Goal: Task Accomplishment & Management: Use online tool/utility

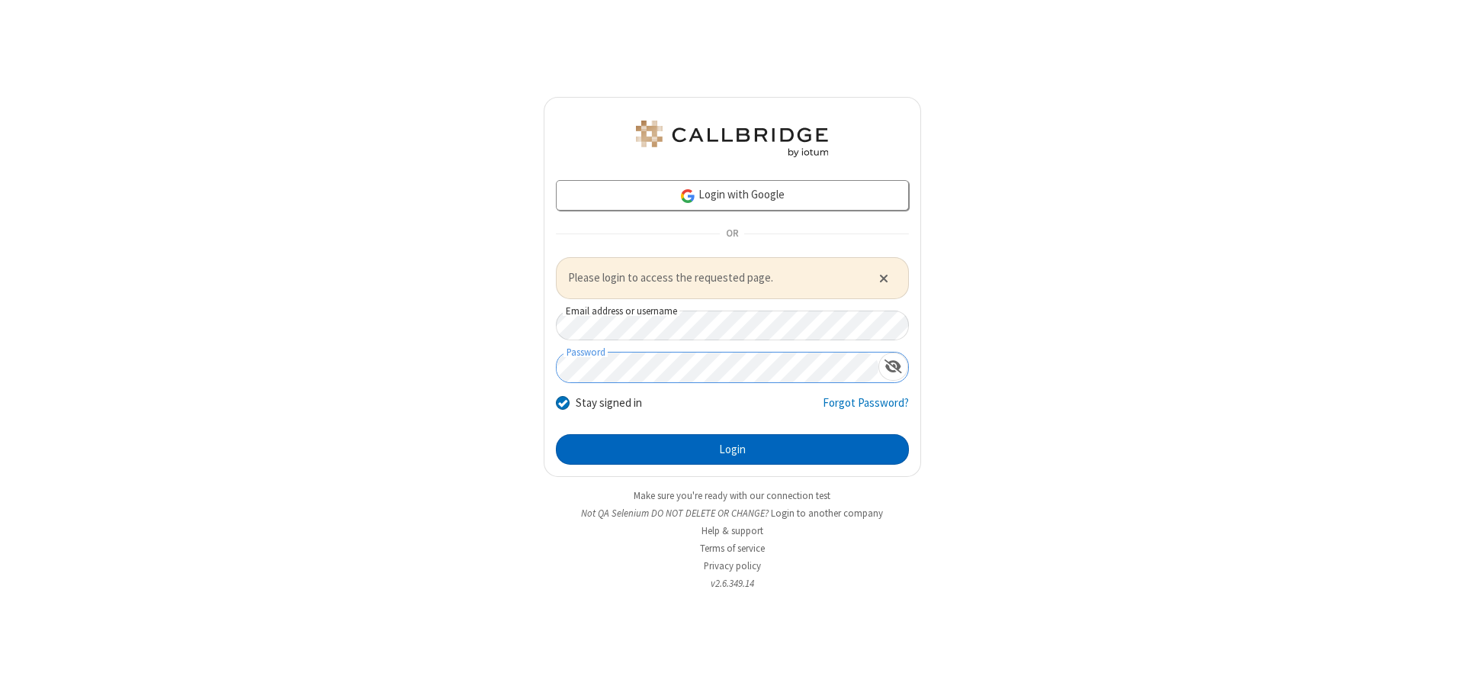
click at [732, 448] on button "Login" at bounding box center [732, 449] width 353 height 31
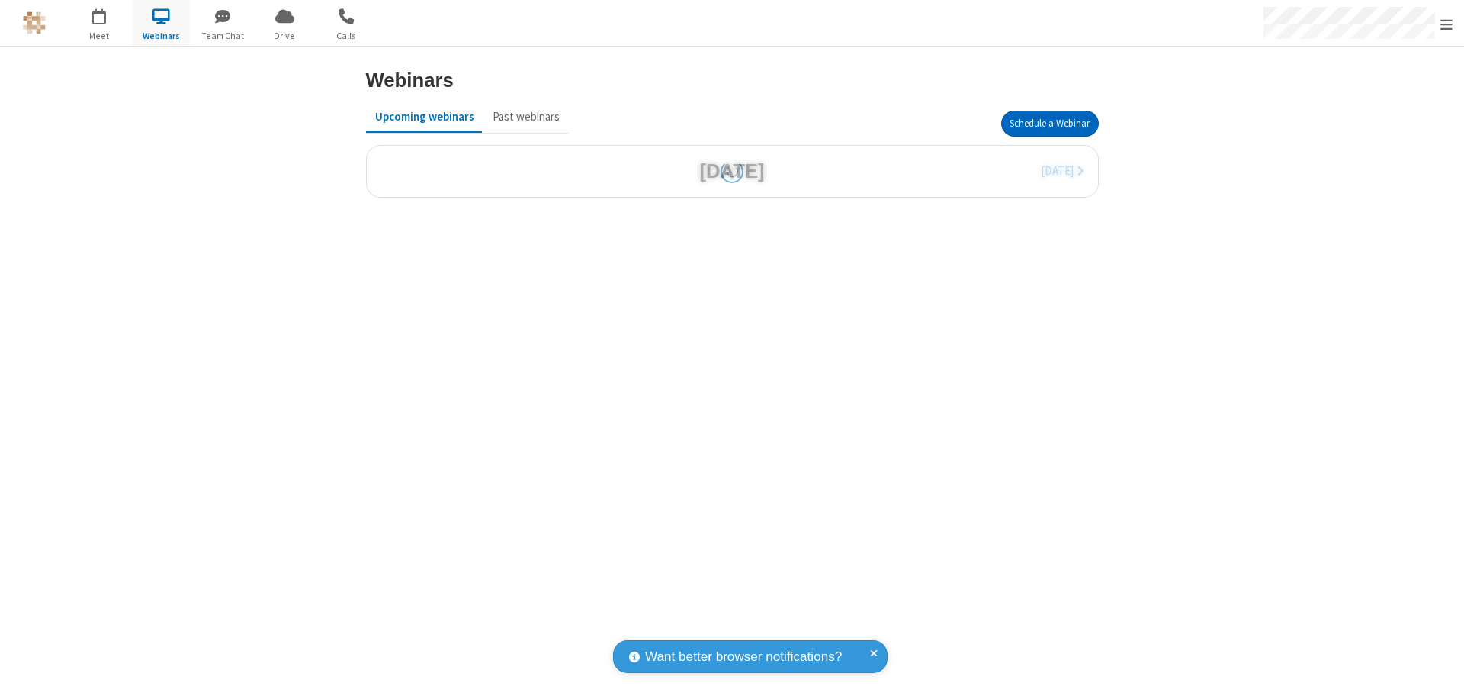
click at [1049, 124] on button "Schedule a Webinar" at bounding box center [1050, 124] width 98 height 26
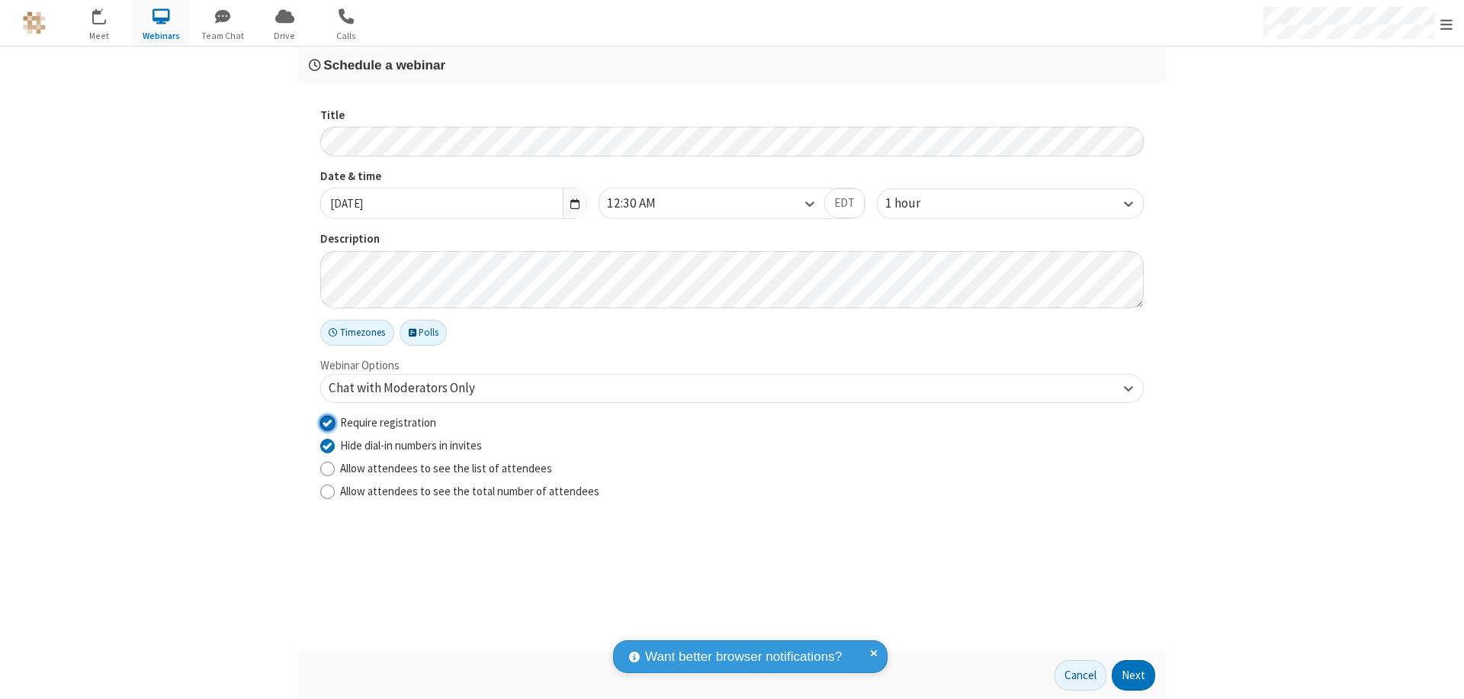
click at [327, 422] on input "Require registration" at bounding box center [327, 422] width 14 height 16
checkbox input "false"
click at [1134, 675] on button "Next" at bounding box center [1133, 675] width 43 height 31
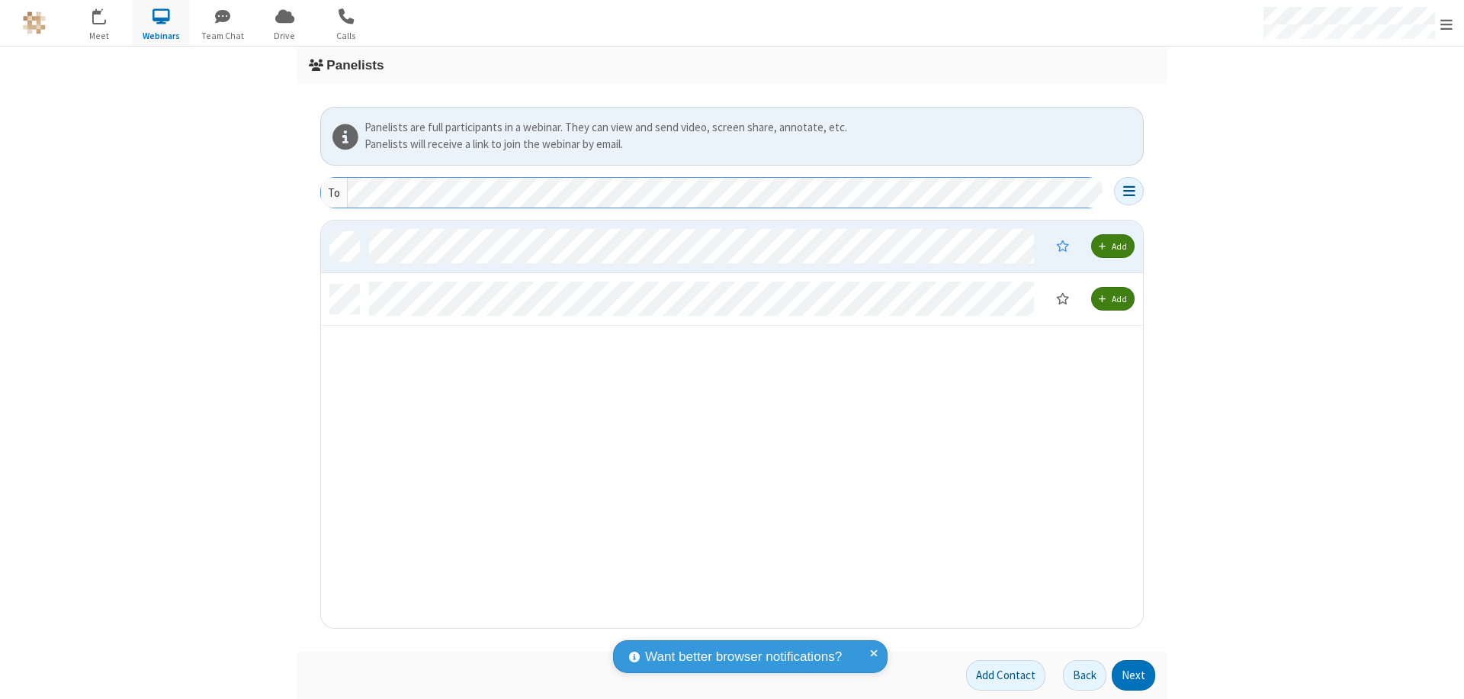
scroll to position [396, 811]
click at [1134, 675] on button "Next" at bounding box center [1133, 675] width 43 height 31
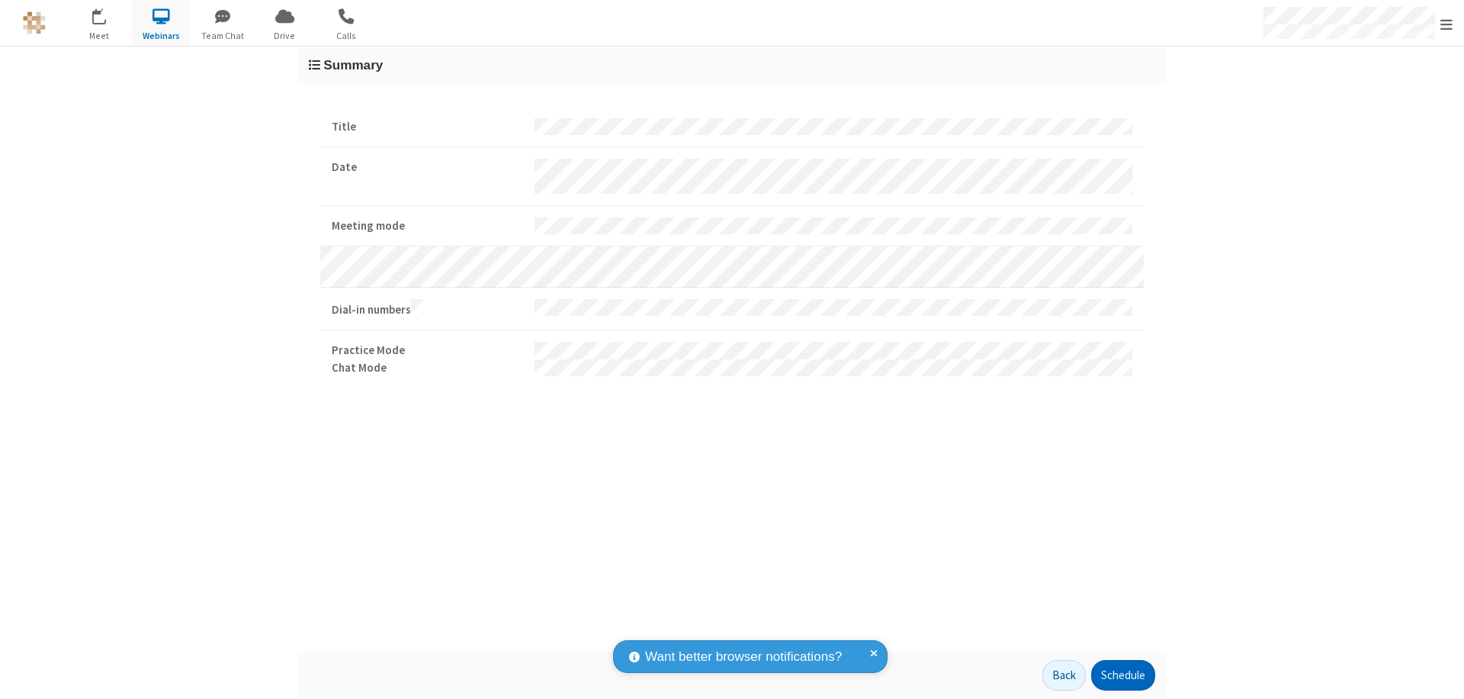
click at [1123, 675] on button "Schedule" at bounding box center [1123, 675] width 64 height 31
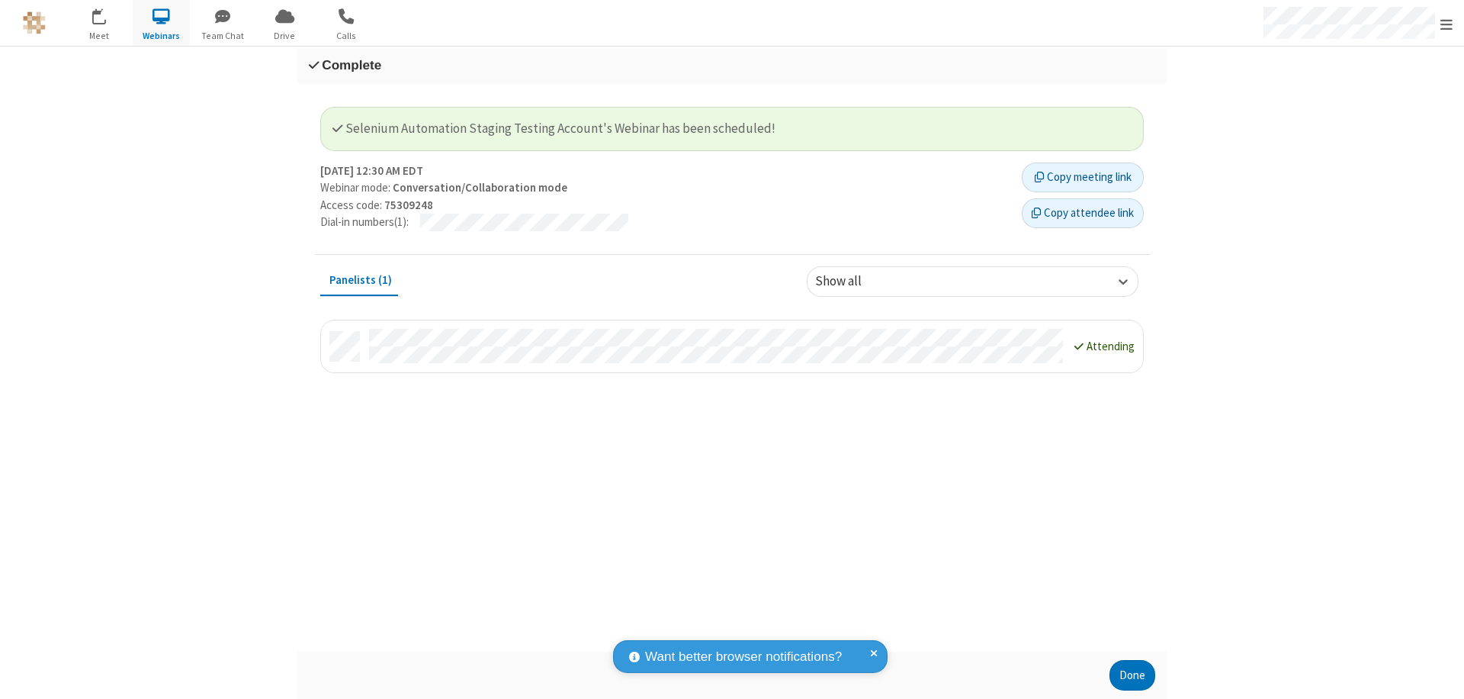
click at [1133, 675] on button "Done" at bounding box center [1133, 675] width 46 height 31
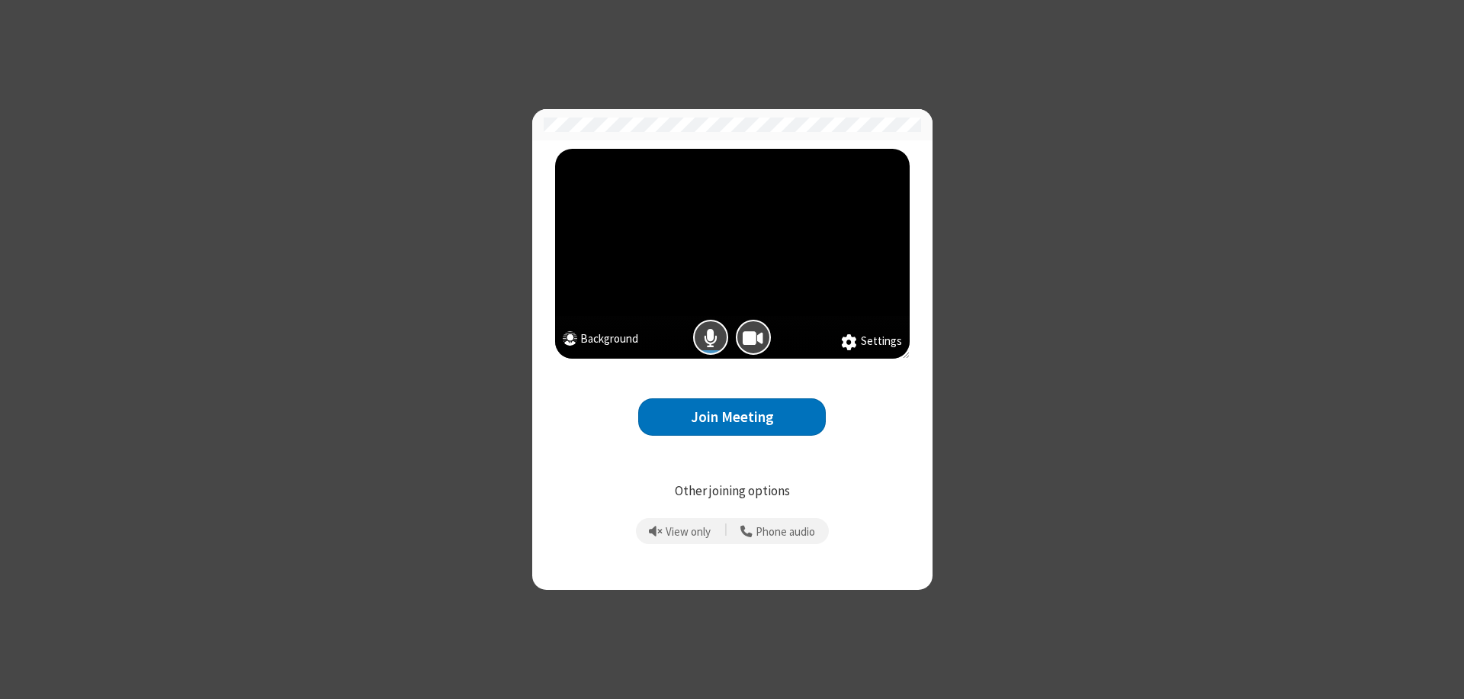
click at [732, 416] on button "Join Meeting" at bounding box center [732, 416] width 188 height 37
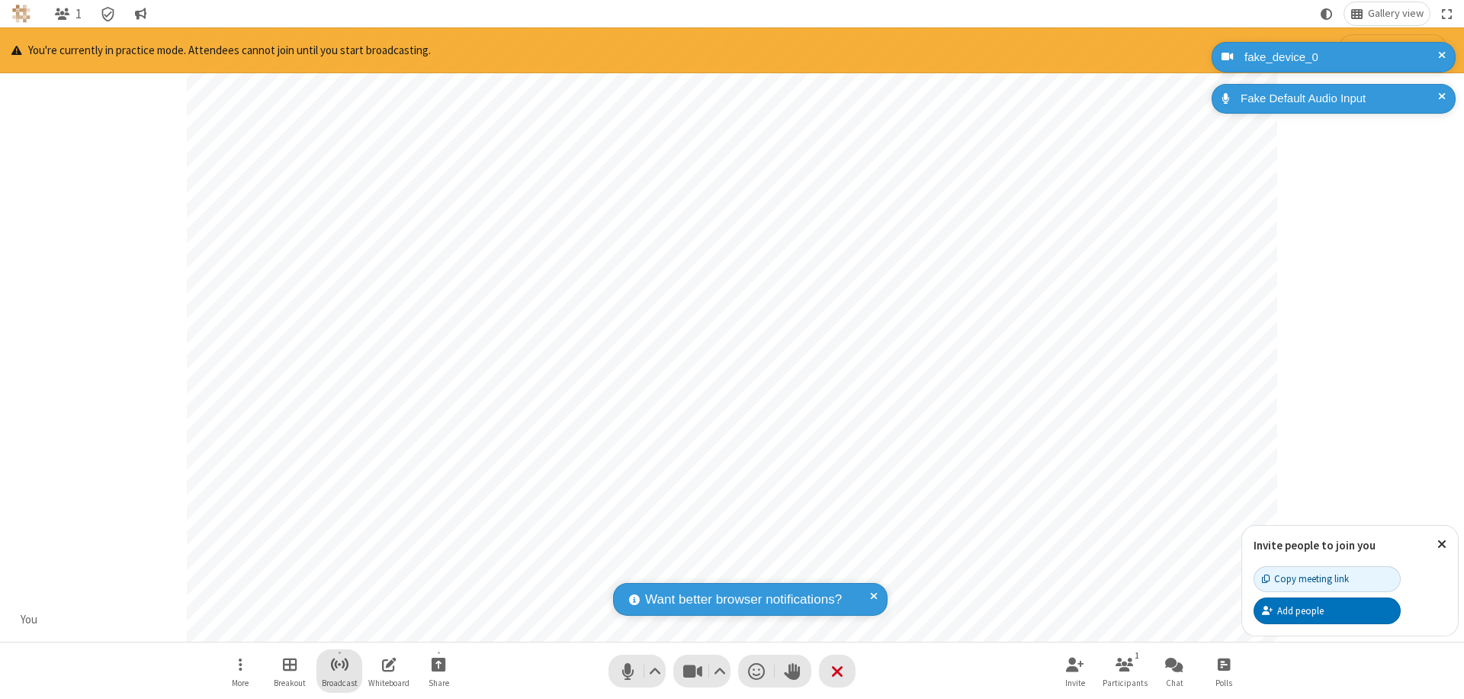
click at [339, 663] on span "Start broadcast" at bounding box center [339, 663] width 19 height 19
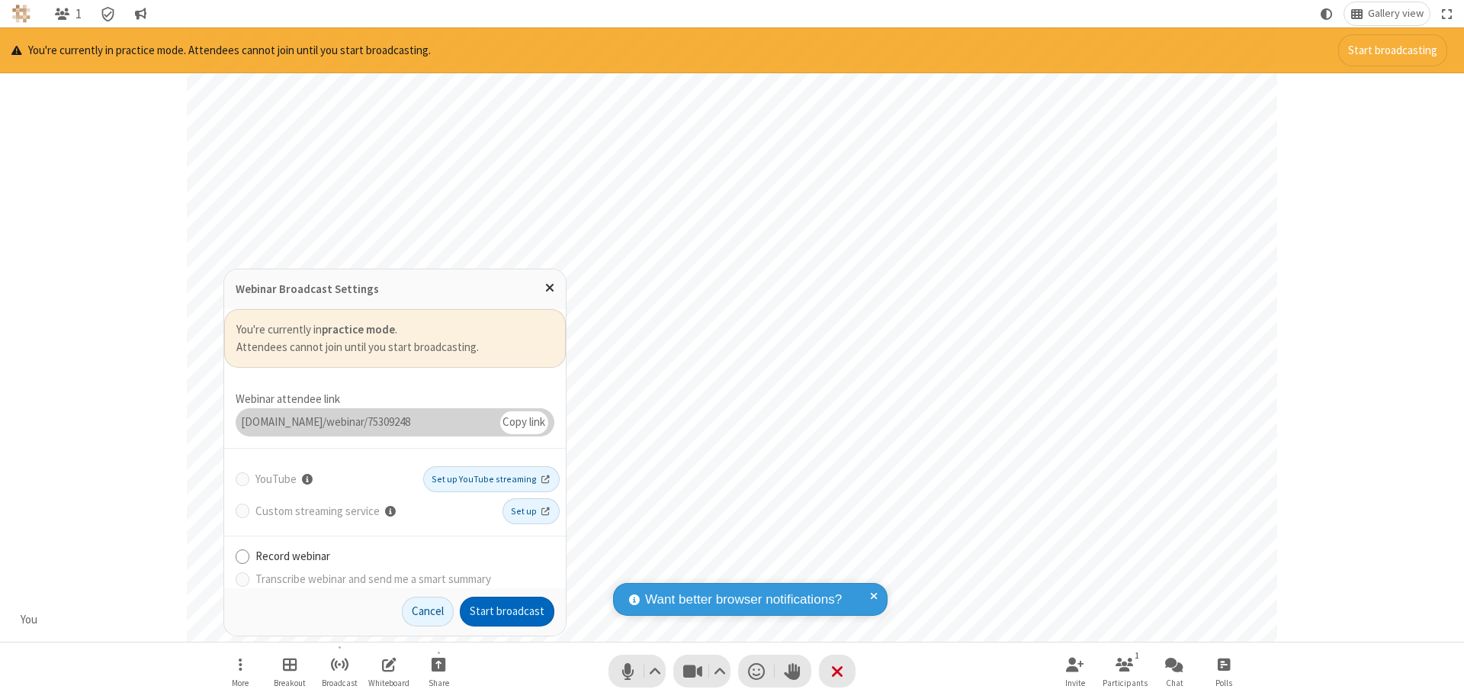
click at [507, 611] on button "Start broadcast" at bounding box center [507, 611] width 95 height 31
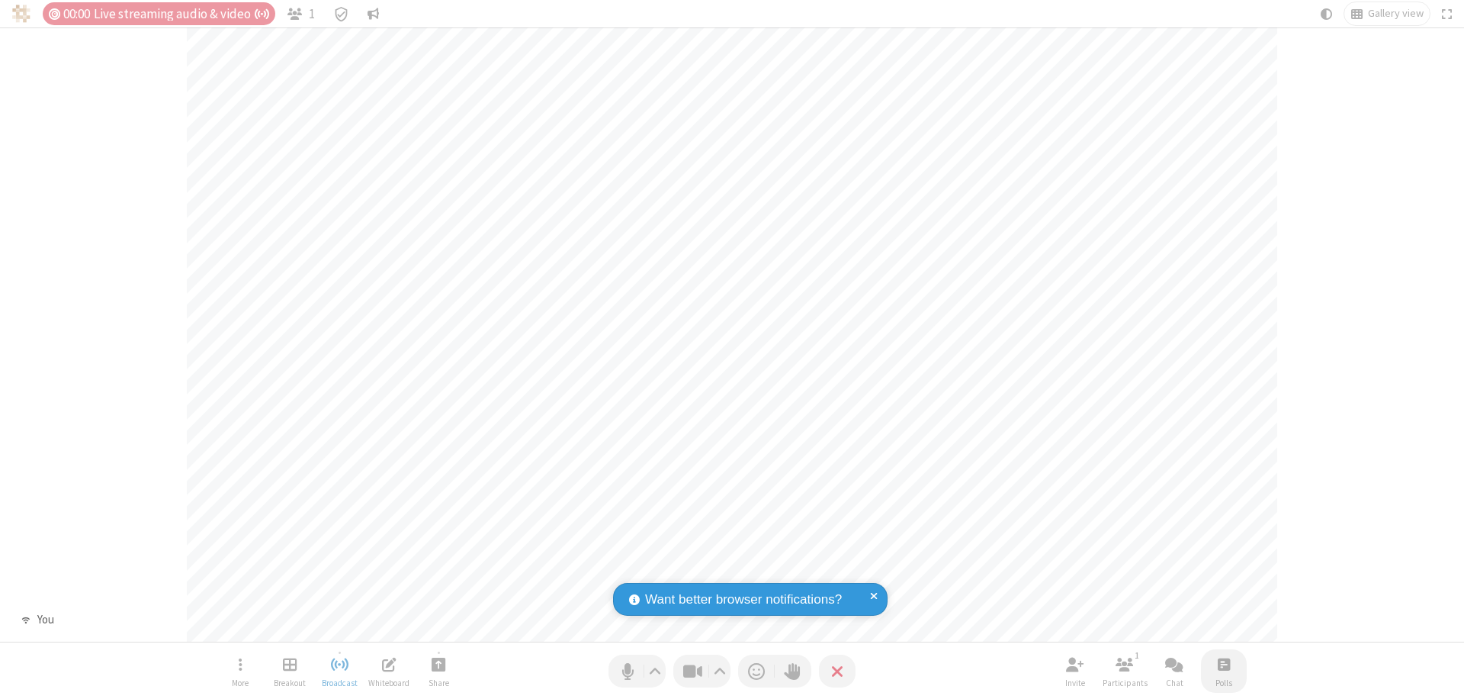
click at [1223, 663] on span "Open poll" at bounding box center [1224, 663] width 12 height 19
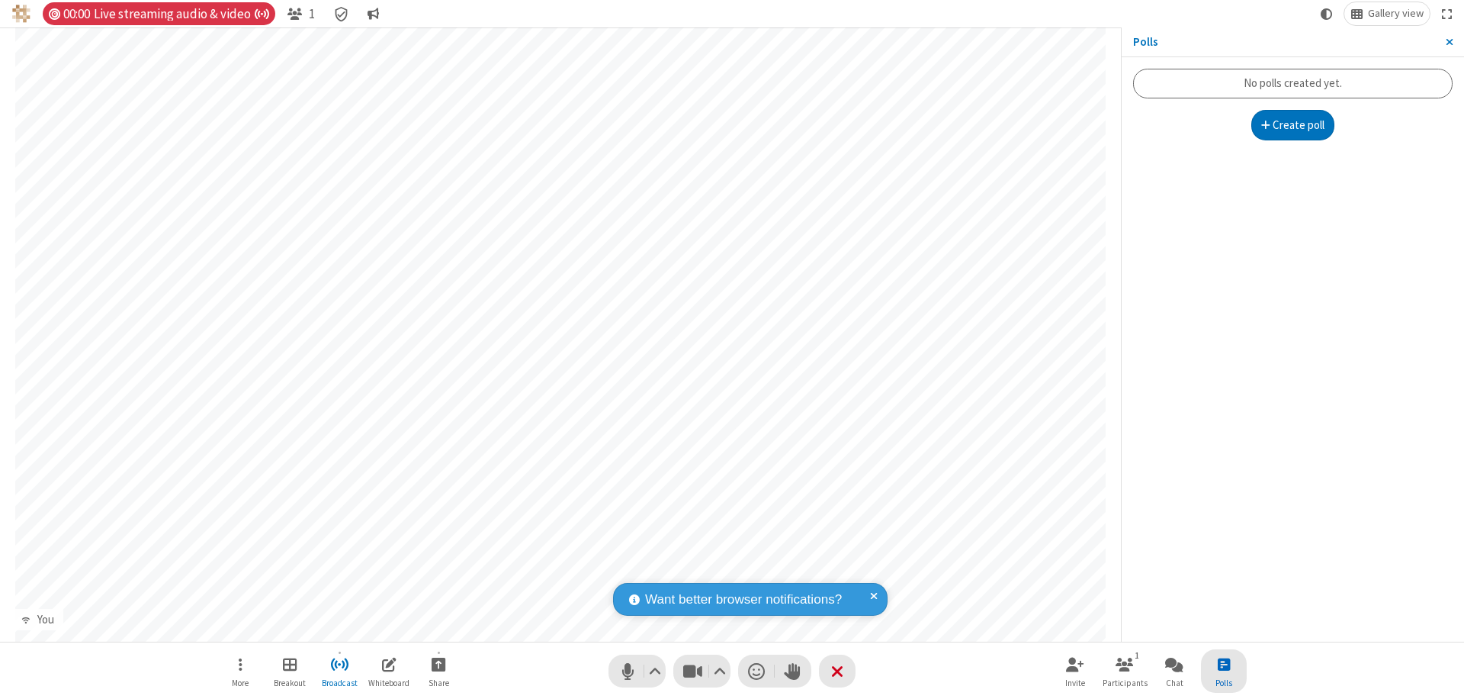
click at [1293, 125] on button "Create poll" at bounding box center [1293, 125] width 84 height 31
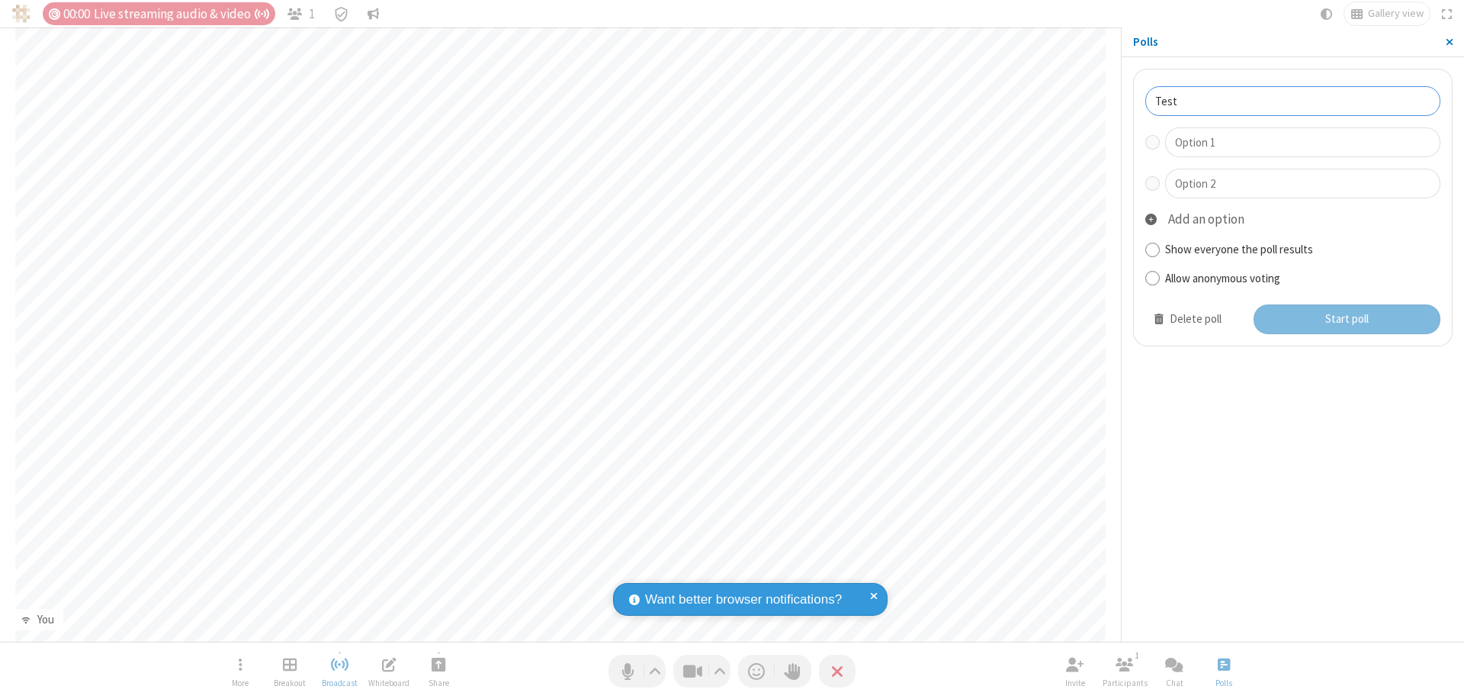
type input "Test"
type input "Yes"
type input "No"
click at [1346, 319] on button "Start poll" at bounding box center [1348, 319] width 188 height 31
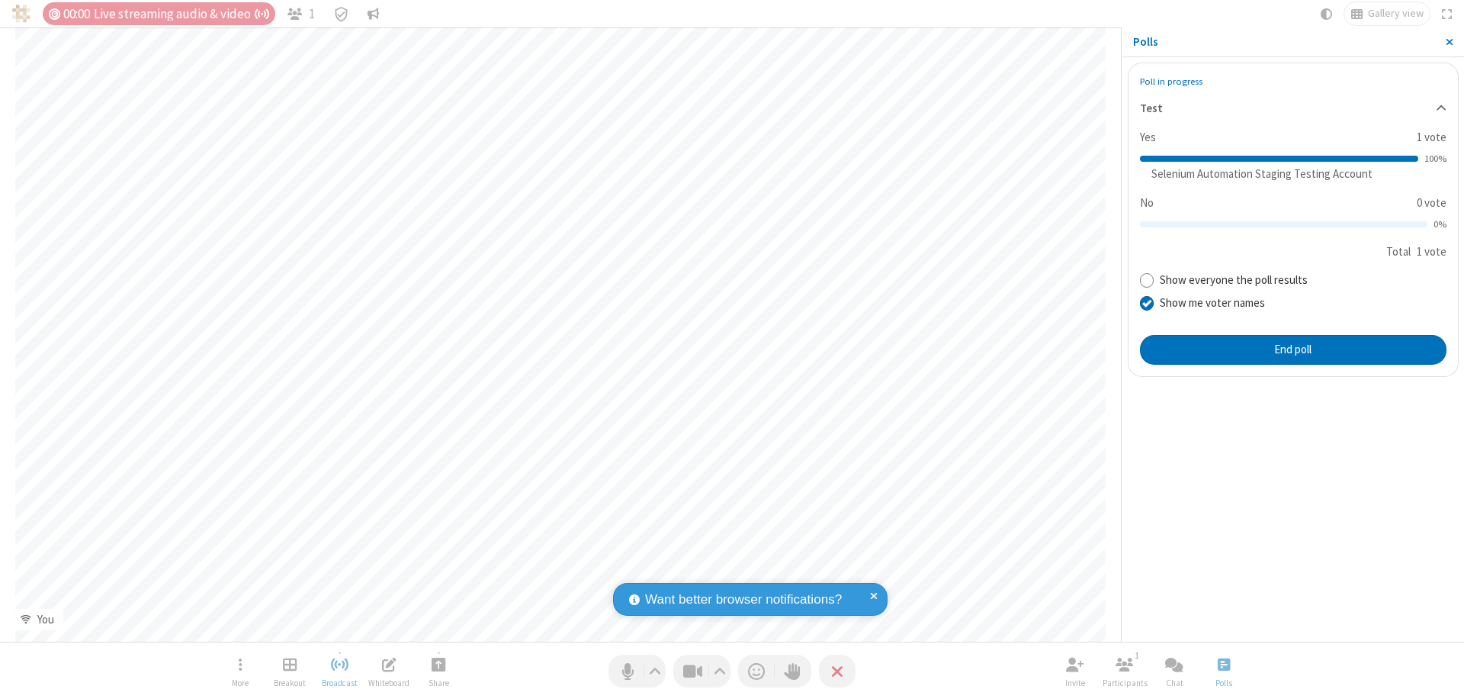
click at [1449, 42] on span "Close sidebar" at bounding box center [1450, 42] width 8 height 12
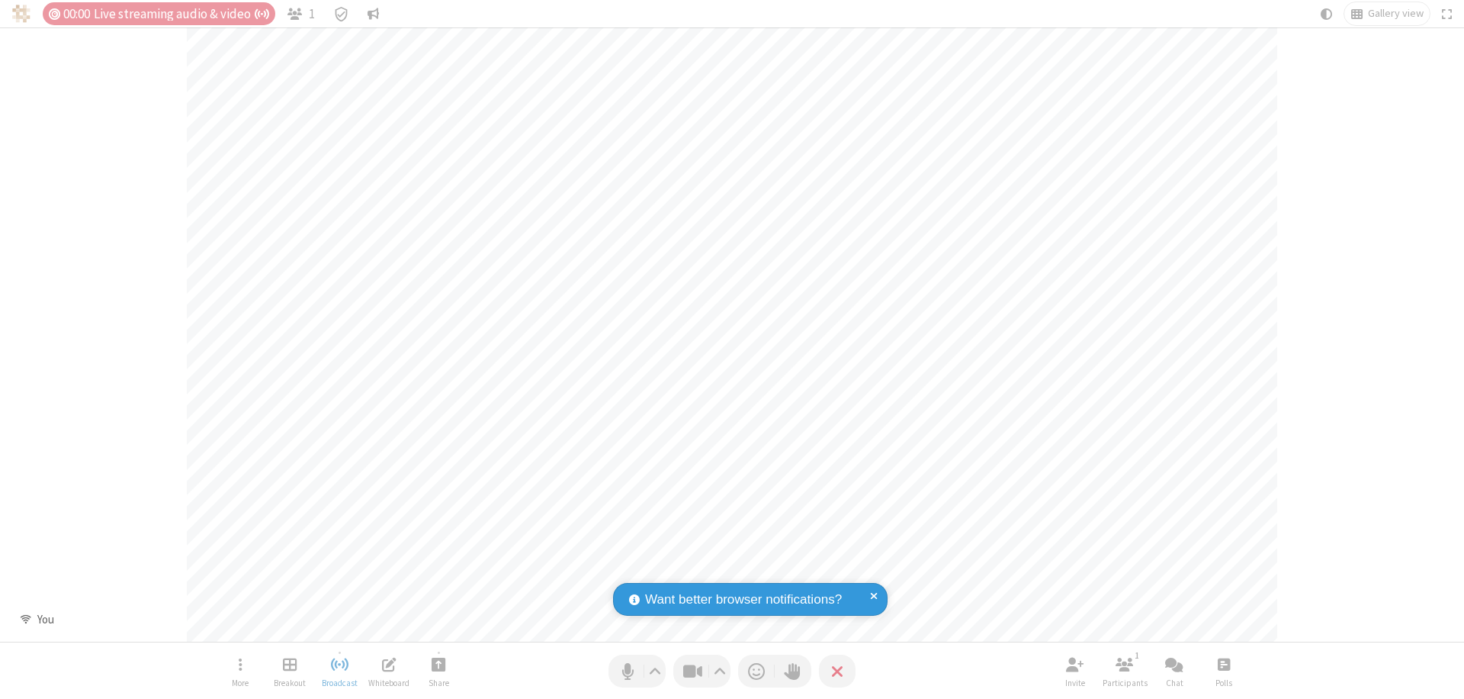
click at [1223, 663] on span "Open poll" at bounding box center [1224, 663] width 12 height 19
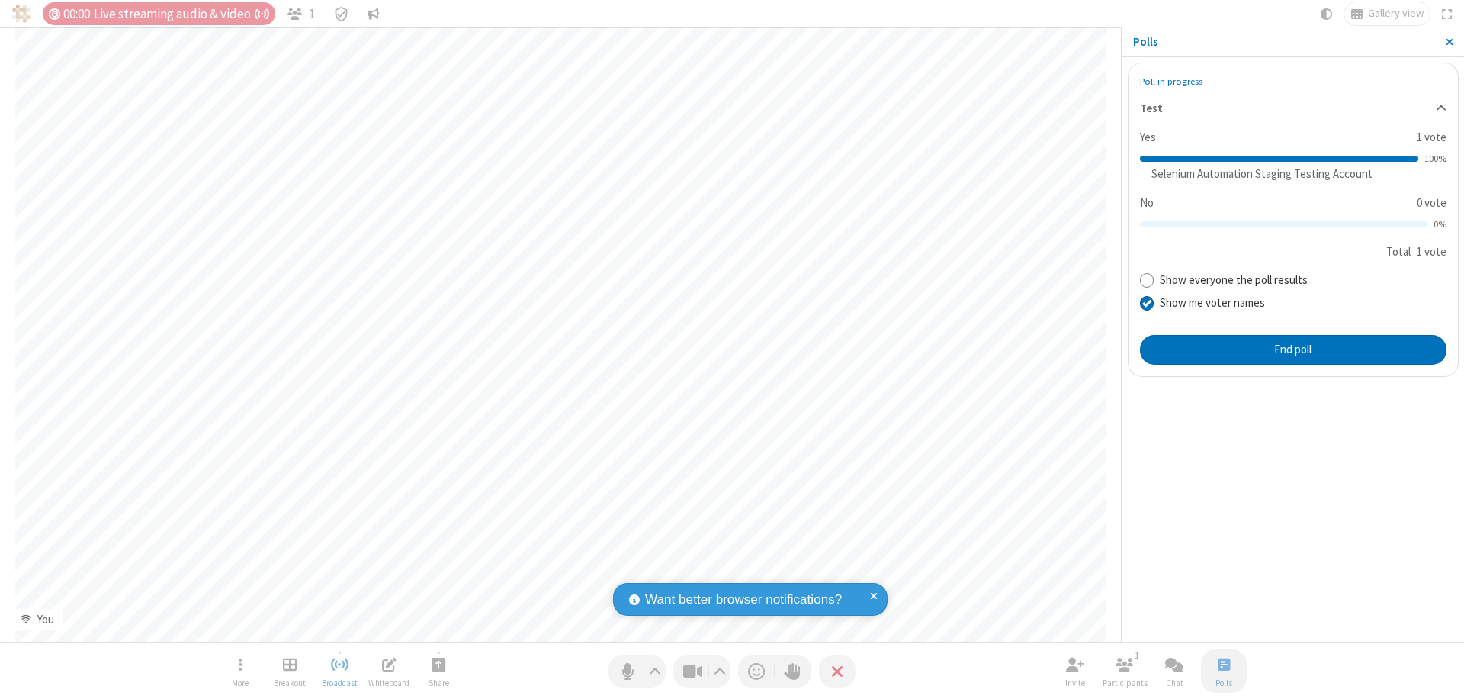
click at [1293, 349] on button "End poll" at bounding box center [1293, 350] width 307 height 31
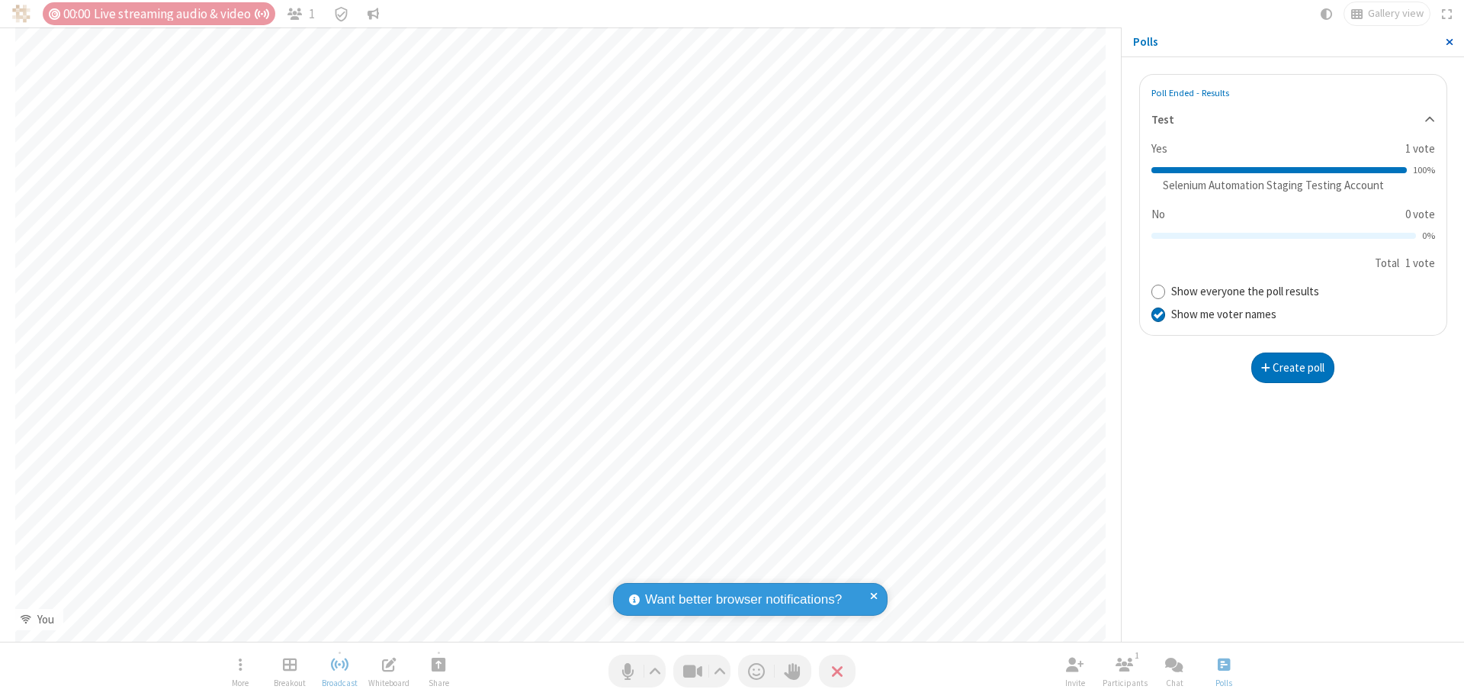
click at [1449, 42] on span "Close sidebar" at bounding box center [1450, 42] width 8 height 12
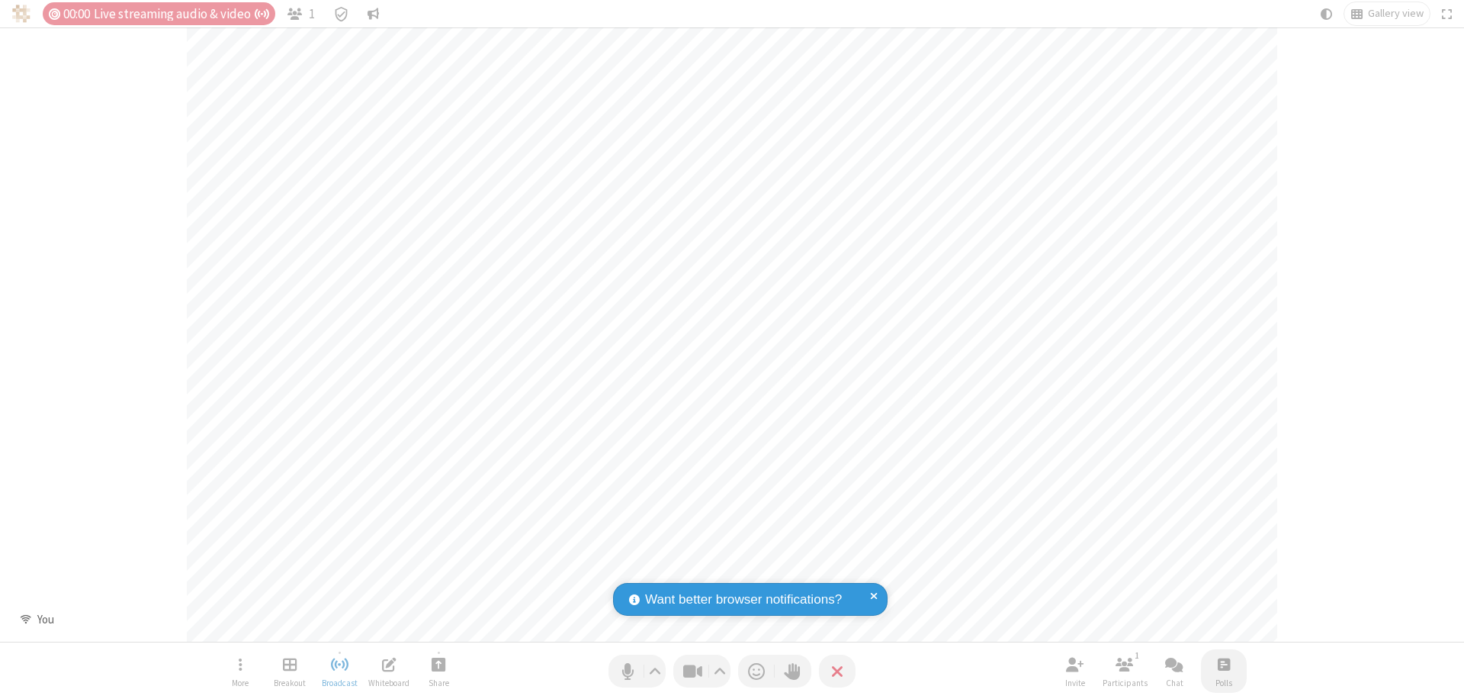
click at [1223, 663] on span "Open poll" at bounding box center [1224, 663] width 12 height 19
